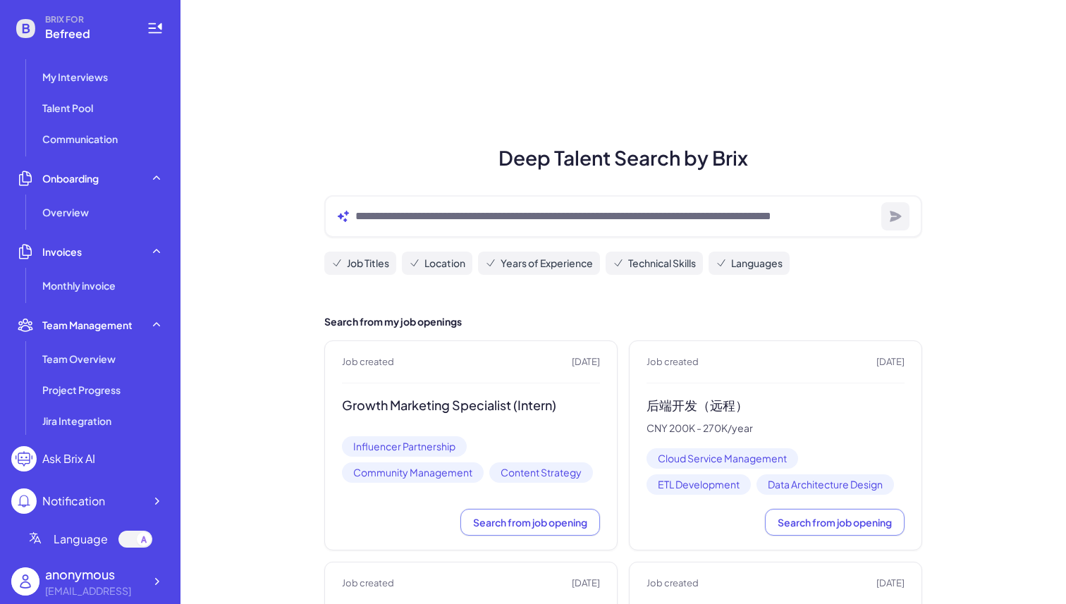
scroll to position [197, 0]
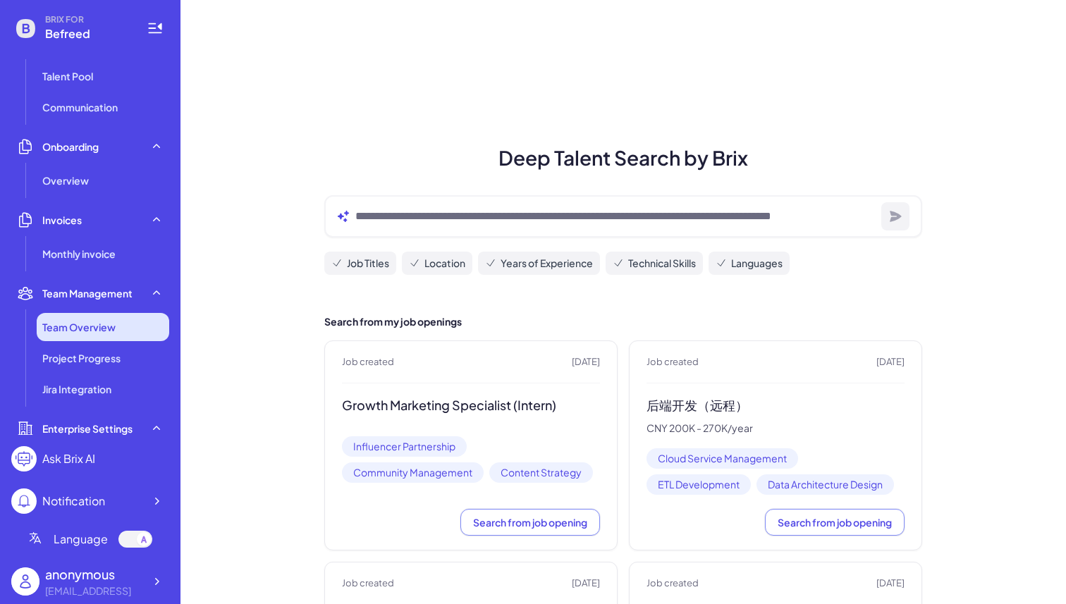
click at [114, 319] on li "Team Overview" at bounding box center [103, 327] width 133 height 28
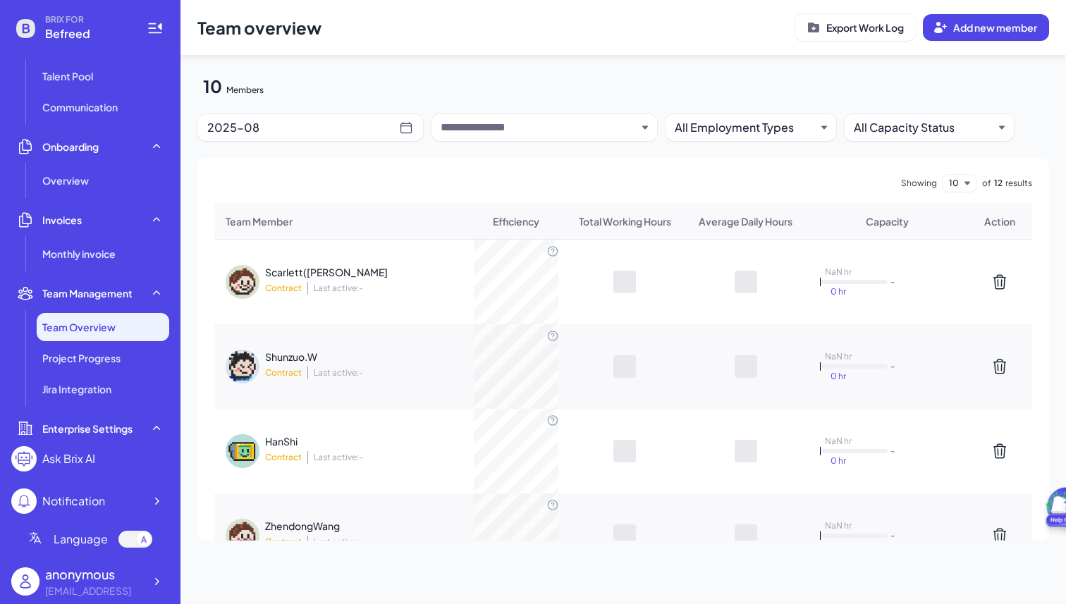
click at [375, 267] on div "Scarlett([PERSON_NAME]" at bounding box center [356, 272] width 183 height 14
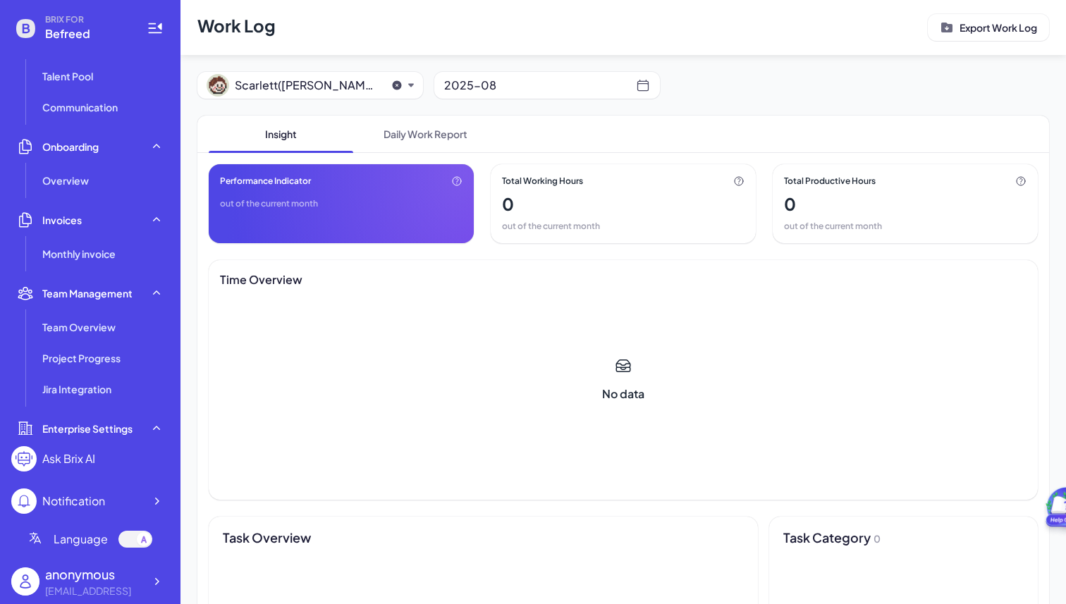
click at [570, 87] on div "2025-08" at bounding box center [540, 85] width 192 height 20
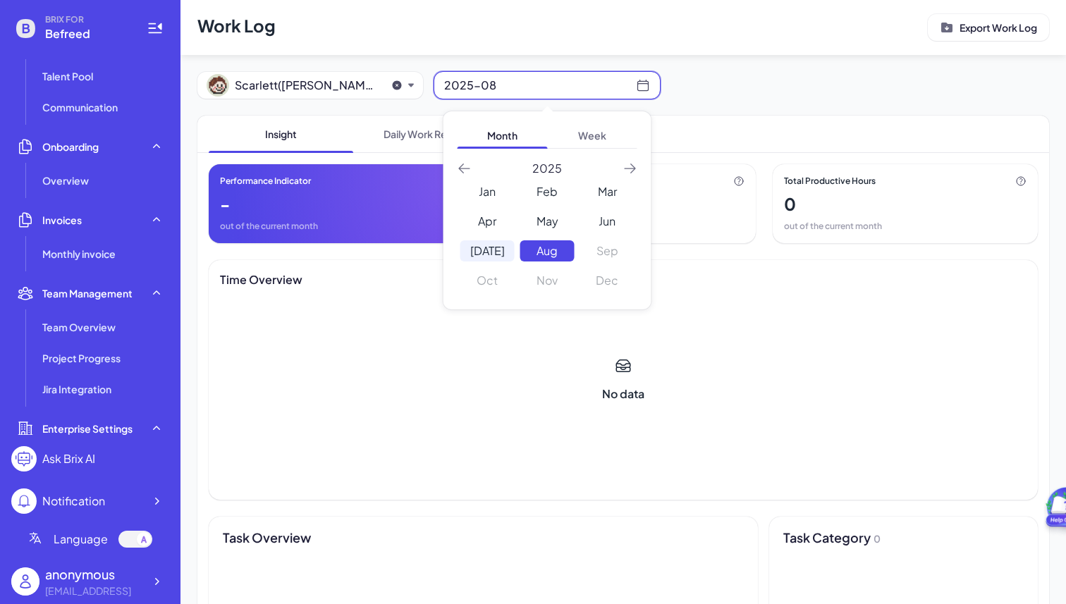
click at [491, 243] on div "[DATE]" at bounding box center [487, 250] width 54 height 21
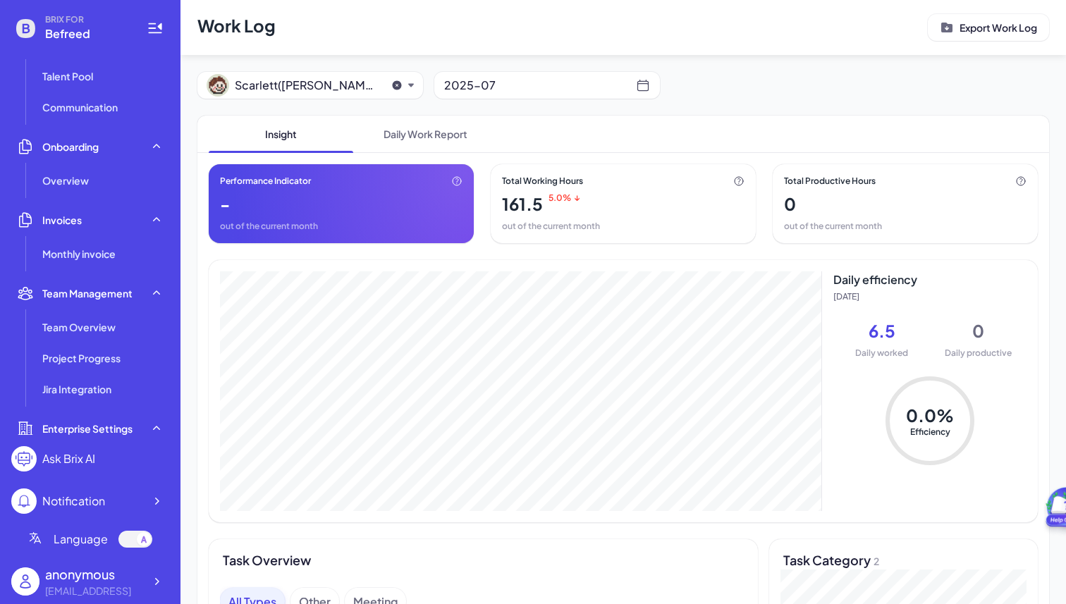
click at [716, 116] on div "Insight Daily Work Report" at bounding box center [623, 134] width 852 height 37
